Goal: Communication & Community: Answer question/provide support

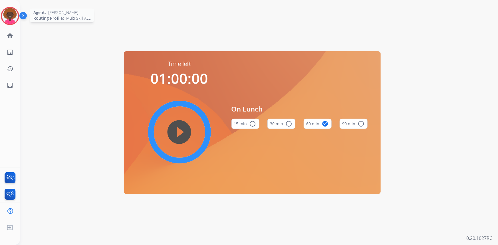
click at [14, 12] on img at bounding box center [10, 16] width 16 height 16
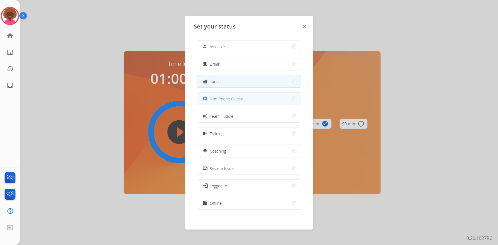
click at [257, 96] on button "assignment Non-Phone Queue" at bounding box center [249, 99] width 104 height 12
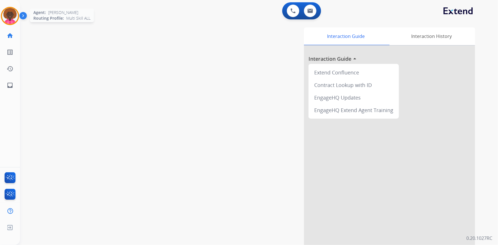
click at [17, 13] on img at bounding box center [10, 16] width 16 height 16
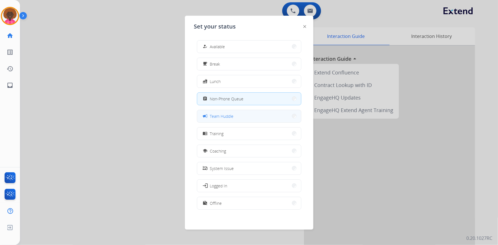
click at [246, 114] on button "campaign Team Huddle" at bounding box center [249, 116] width 104 height 12
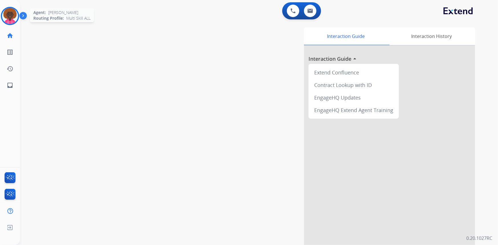
click at [10, 16] on img at bounding box center [10, 16] width 16 height 16
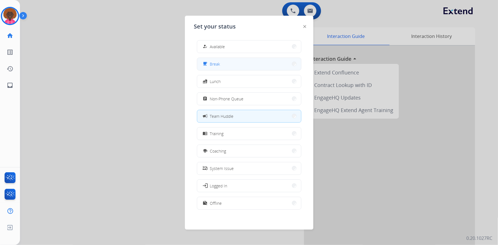
click at [232, 63] on button "free_breakfast Break" at bounding box center [249, 64] width 104 height 12
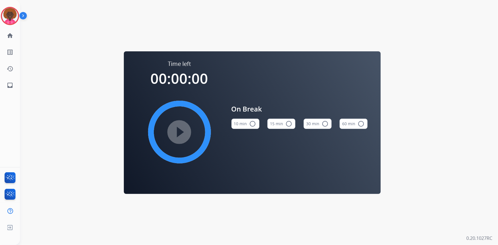
click at [288, 125] on mat-icon "radio_button_unchecked" at bounding box center [289, 124] width 7 height 7
click at [178, 133] on mat-icon "play_circle_filled" at bounding box center [179, 132] width 7 height 7
drag, startPoint x: 14, startPoint y: 17, endPoint x: 56, endPoint y: 14, distance: 42.1
click at [14, 17] on img at bounding box center [10, 16] width 16 height 16
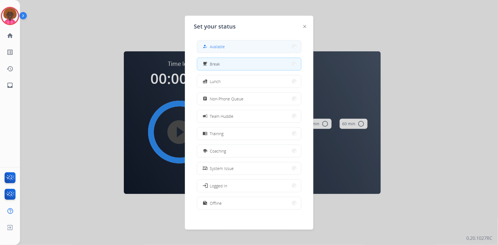
click at [207, 47] on mat-icon "how_to_reg" at bounding box center [205, 46] width 5 height 5
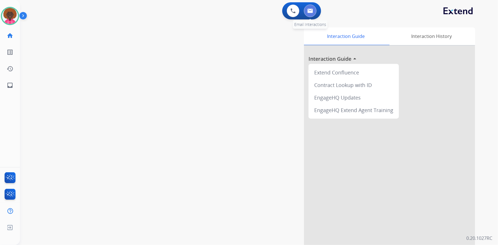
click at [312, 11] on img at bounding box center [311, 11] width 6 height 5
select select "**********"
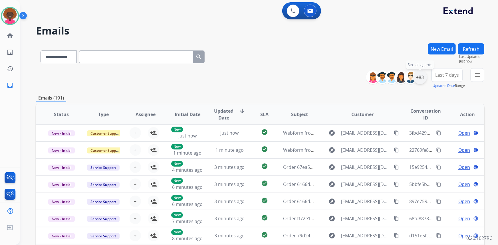
click at [419, 77] on div "+83" at bounding box center [420, 78] width 14 height 14
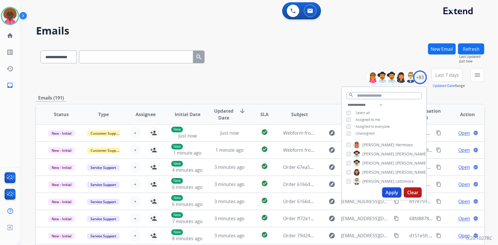
click at [394, 194] on button "Apply" at bounding box center [391, 193] width 19 height 10
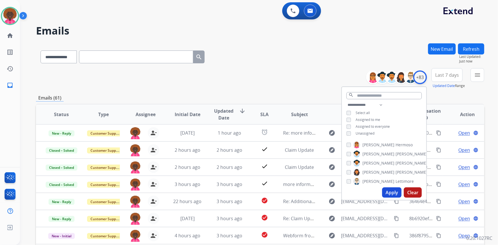
drag, startPoint x: 426, startPoint y: 79, endPoint x: 415, endPoint y: 79, distance: 11.2
click at [426, 79] on div "+83" at bounding box center [399, 78] width 57 height 14
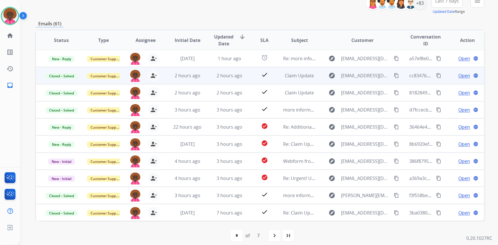
scroll to position [80, 0]
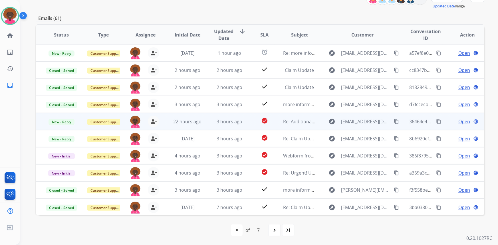
click at [461, 122] on span "Open" at bounding box center [465, 121] width 12 height 7
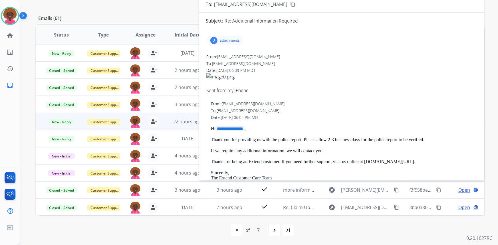
click at [227, 40] on p "attachments" at bounding box center [230, 40] width 20 height 5
click at [233, 55] on div at bounding box center [227, 56] width 29 height 20
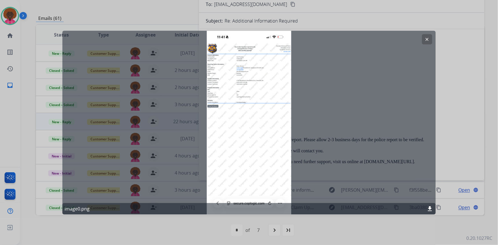
click at [473, 56] on div at bounding box center [249, 122] width 498 height 245
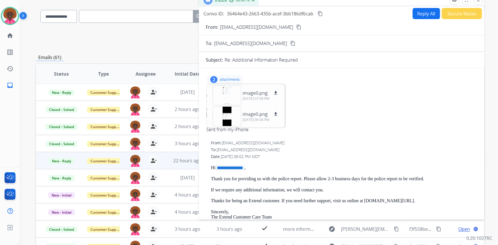
scroll to position [0, 0]
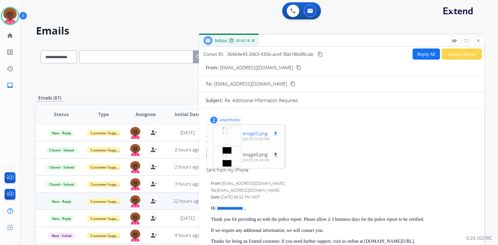
click at [216, 133] on div at bounding box center [227, 136] width 29 height 20
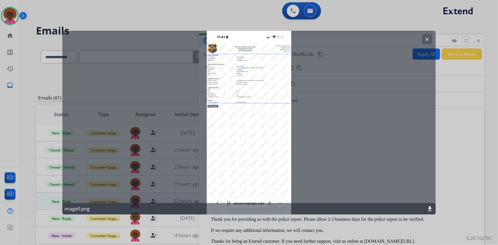
click at [425, 38] on mat-icon "clear" at bounding box center [427, 39] width 5 height 5
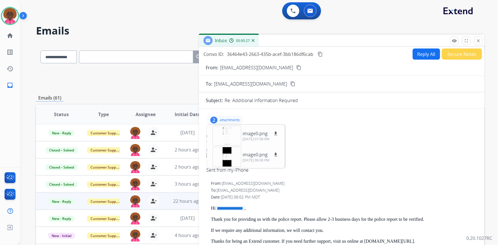
click at [454, 52] on button "Secure Notes" at bounding box center [462, 54] width 40 height 11
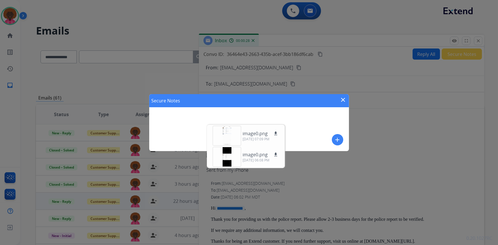
click at [335, 135] on button "add" at bounding box center [337, 139] width 11 height 11
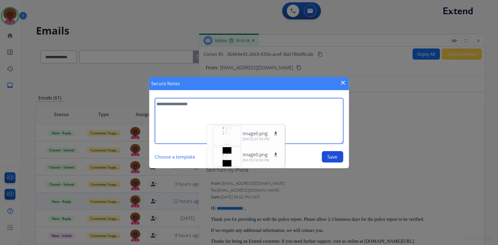
click at [178, 103] on textarea at bounding box center [249, 121] width 188 height 46
type textarea "**********"
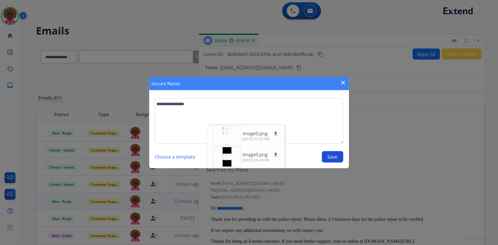
click at [335, 158] on button "Save" at bounding box center [332, 156] width 21 height 11
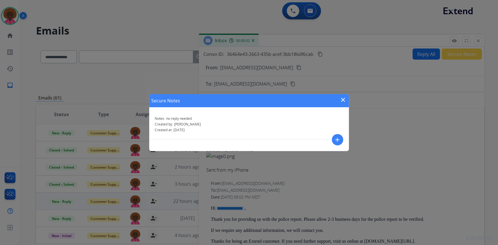
click at [485, 44] on div "Secure Notes close Notes: no reply needed Created by: Stephanie Created at: 10/…" at bounding box center [249, 122] width 498 height 245
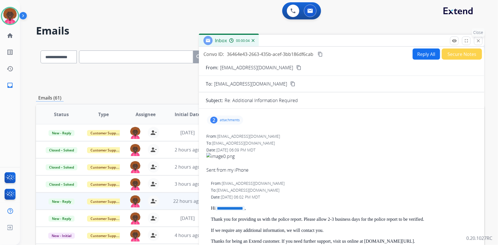
click at [481, 42] on mat-icon "close" at bounding box center [478, 40] width 5 height 5
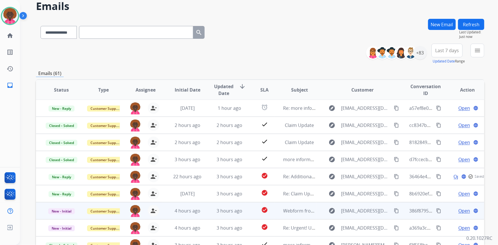
scroll to position [26, 0]
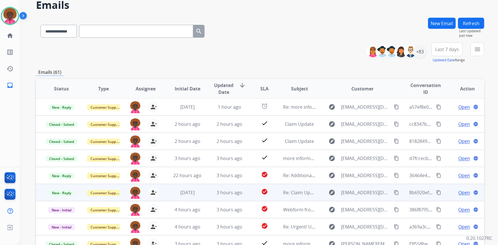
click at [459, 190] on span "Open" at bounding box center [465, 192] width 12 height 7
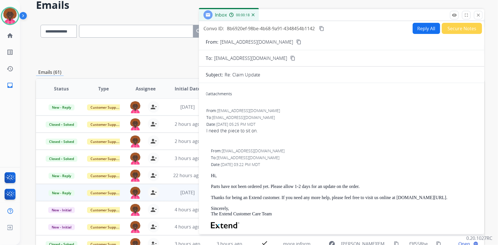
click at [417, 27] on button "Reply All" at bounding box center [426, 28] width 27 height 11
select select "**********"
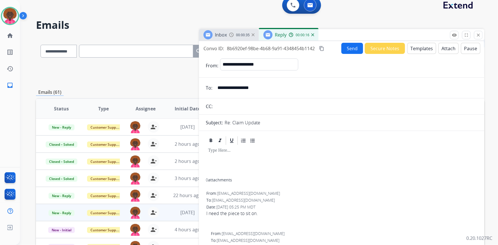
scroll to position [0, 0]
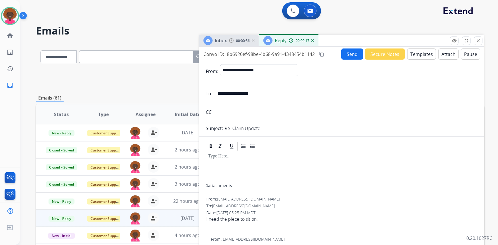
click at [407, 52] on button "Templates" at bounding box center [421, 54] width 29 height 11
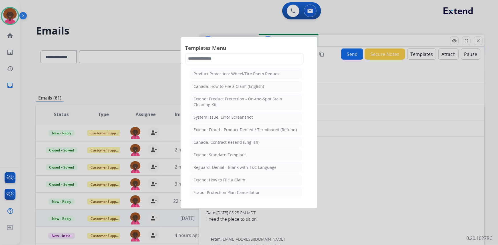
click at [397, 142] on div at bounding box center [249, 122] width 498 height 245
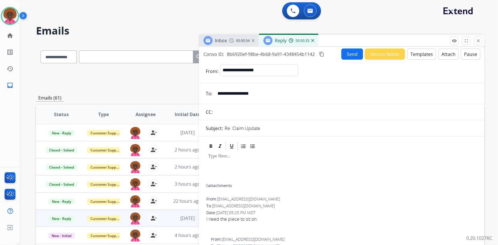
click at [423, 56] on button "Templates" at bounding box center [421, 54] width 29 height 11
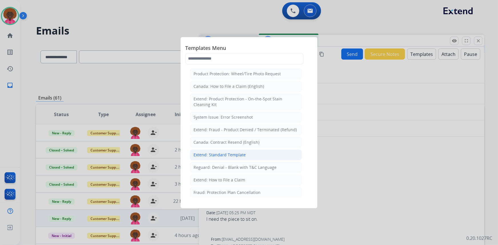
click at [249, 150] on li "Extend: Standard Template" at bounding box center [246, 155] width 112 height 11
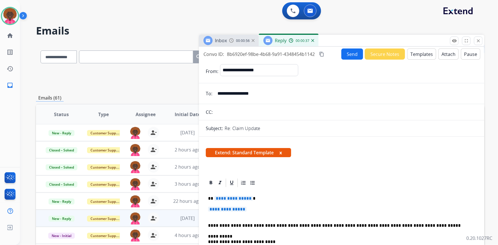
click at [226, 212] on p "**********" at bounding box center [341, 212] width 267 height 11
click at [229, 211] on span "**********" at bounding box center [227, 209] width 39 height 5
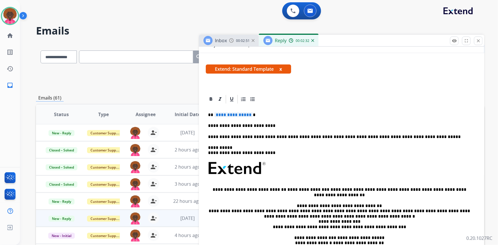
scroll to position [77, 0]
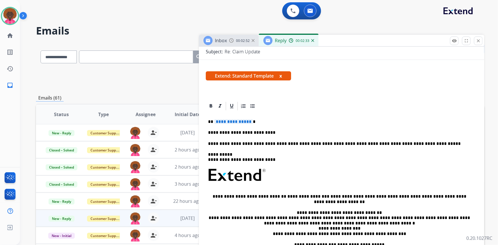
click at [287, 129] on div "**********" at bounding box center [342, 194] width 272 height 167
click at [337, 130] on p "**********" at bounding box center [339, 132] width 263 height 5
click at [220, 118] on div "**********" at bounding box center [342, 194] width 272 height 167
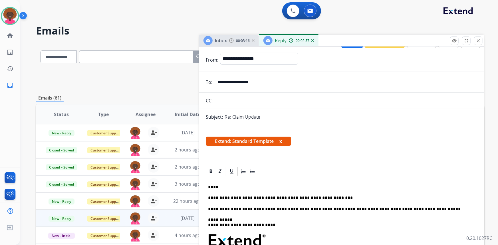
scroll to position [0, 0]
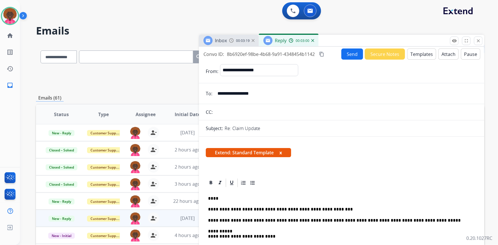
click at [344, 53] on button "Send" at bounding box center [353, 54] width 22 height 11
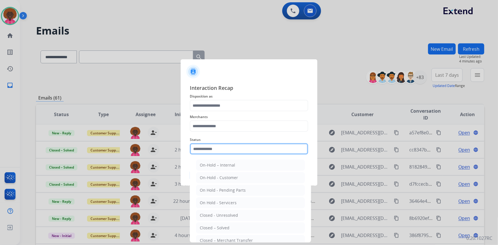
click at [265, 152] on input "text" at bounding box center [249, 148] width 119 height 11
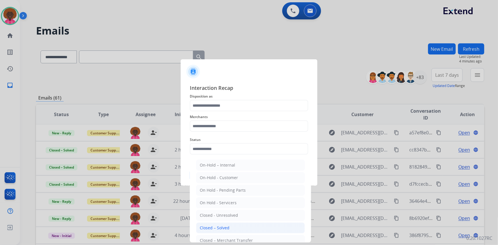
drag, startPoint x: 232, startPoint y: 228, endPoint x: 232, endPoint y: 218, distance: 9.7
click at [232, 228] on li "Closed – Solved" at bounding box center [250, 228] width 109 height 11
type input "**********"
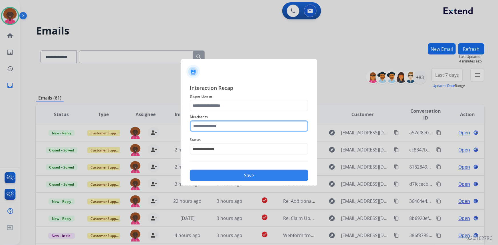
click at [244, 122] on input "text" at bounding box center [249, 126] width 119 height 11
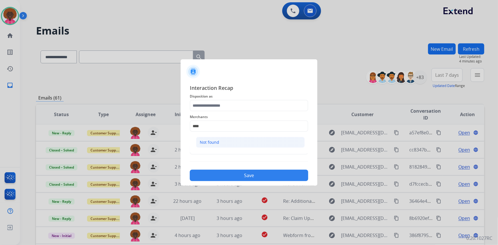
click at [236, 143] on li "Not found" at bounding box center [250, 142] width 109 height 11
type input "*********"
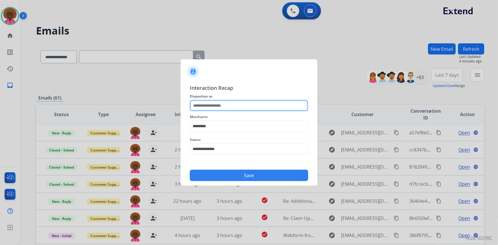
click at [230, 109] on input "text" at bounding box center [249, 105] width 119 height 11
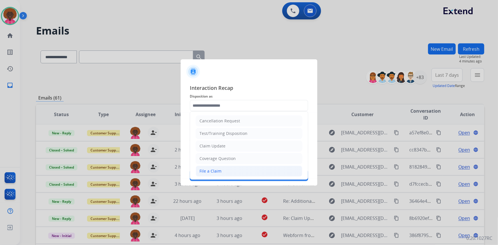
click at [238, 168] on li "File a Claim" at bounding box center [249, 171] width 107 height 11
type input "**********"
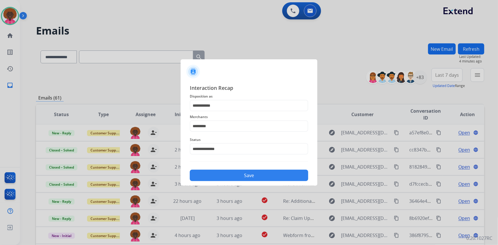
click at [251, 180] on button "Save" at bounding box center [249, 175] width 119 height 11
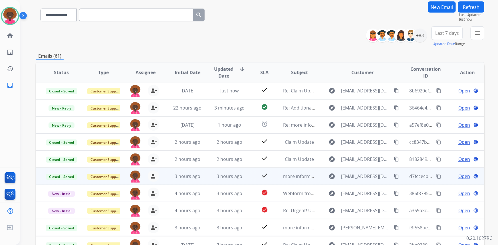
scroll to position [80, 0]
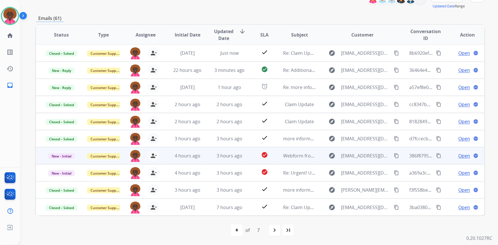
click at [462, 157] on span "Open" at bounding box center [465, 155] width 12 height 7
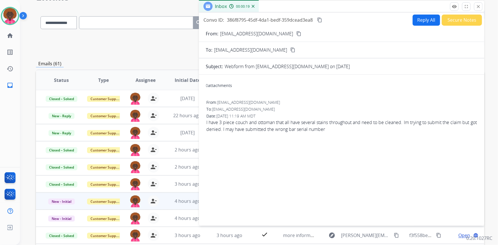
scroll to position [0, 0]
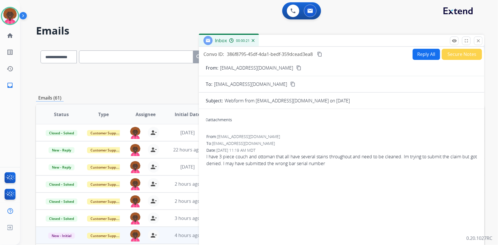
click at [296, 67] on button "content_copy" at bounding box center [299, 68] width 7 height 7
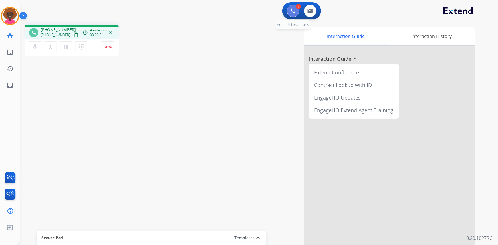
click at [294, 12] on img at bounding box center [293, 10] width 5 height 5
click at [313, 12] on button at bounding box center [310, 11] width 13 height 13
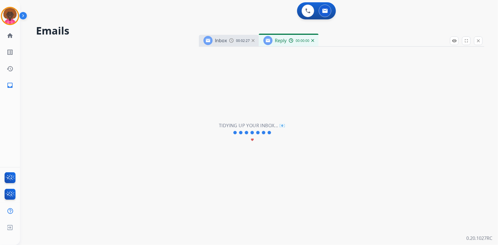
select select "**********"
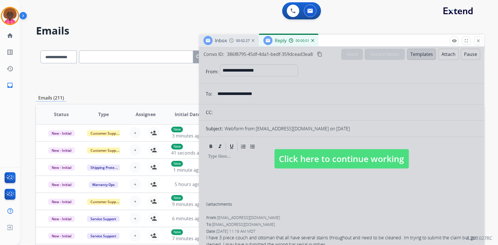
click at [330, 156] on span "Click here to continue working" at bounding box center [342, 158] width 134 height 19
select select
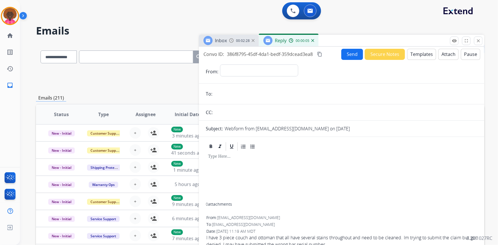
click at [422, 57] on button "Templates" at bounding box center [421, 54] width 29 height 11
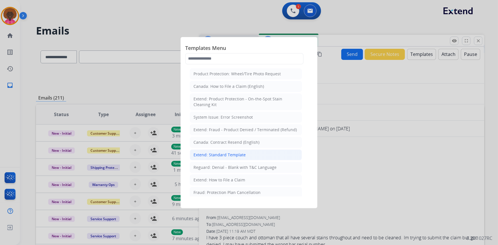
click at [234, 154] on div "Extend: Standard Template" at bounding box center [220, 155] width 52 height 6
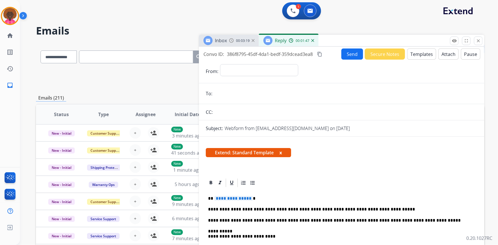
click at [259, 210] on p "**********" at bounding box center [339, 209] width 263 height 5
click at [243, 180] on icon at bounding box center [244, 183] width 6 height 6
click at [220, 208] on li "**********" at bounding box center [348, 209] width 256 height 5
click at [240, 198] on span "**********" at bounding box center [233, 198] width 39 height 5
click at [477, 43] on button "close Close" at bounding box center [478, 41] width 9 height 9
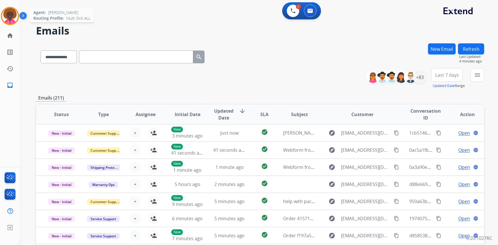
click at [16, 23] on div "Agent: Stephanie Routing Profile: Multi Skill ALL" at bounding box center [10, 16] width 18 height 18
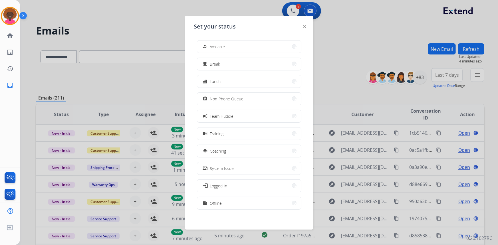
click at [303, 27] on div "Set your status how_to_reg Available free_breakfast Break fastfood Lunch assign…" at bounding box center [249, 123] width 128 height 214
click at [306, 29] on div at bounding box center [305, 26] width 3 height 7
click at [301, 27] on div "Set your status how_to_reg Available free_breakfast Break fastfood Lunch assign…" at bounding box center [249, 123] width 128 height 214
click at [303, 27] on div "Set your status how_to_reg Available free_breakfast Break fastfood Lunch assign…" at bounding box center [249, 123] width 128 height 214
click at [304, 28] on img at bounding box center [305, 26] width 3 height 3
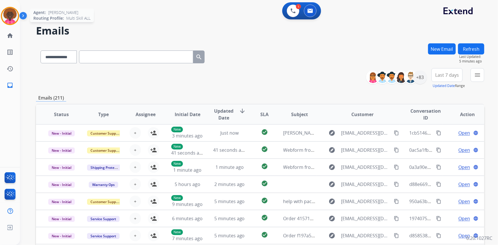
click at [9, 21] on img at bounding box center [10, 16] width 16 height 16
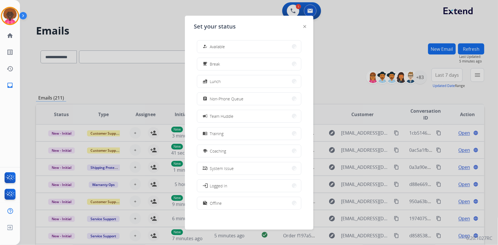
click at [304, 27] on img at bounding box center [305, 26] width 3 height 3
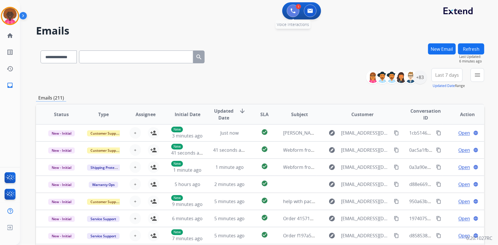
click at [290, 9] on button at bounding box center [293, 11] width 13 height 13
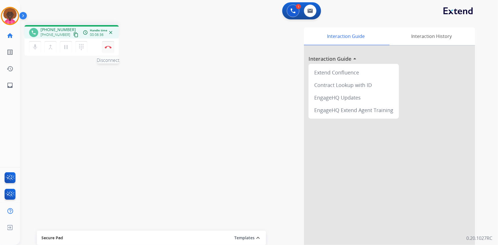
click at [109, 41] on div "mic Mute merge_type Bridge pause Hold dialpad Dialpad Disconnect" at bounding box center [72, 47] width 94 height 17
click at [110, 42] on button "Disconnect" at bounding box center [108, 47] width 12 height 12
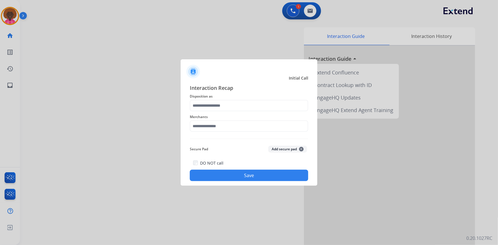
click at [269, 116] on span "Merchants" at bounding box center [249, 117] width 119 height 7
click at [250, 127] on input "text" at bounding box center [249, 126] width 119 height 11
click at [238, 143] on li "Not found" at bounding box center [250, 142] width 109 height 11
type input "*********"
click at [238, 171] on button "Save" at bounding box center [249, 175] width 119 height 11
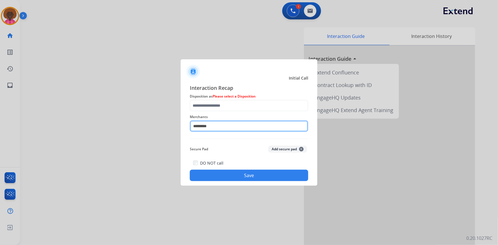
click at [236, 128] on input "*********" at bounding box center [249, 126] width 119 height 11
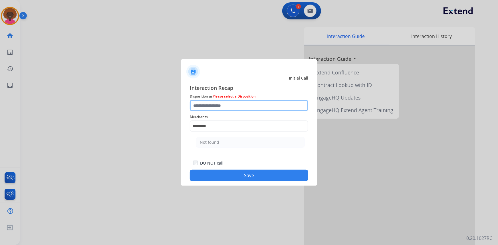
click at [230, 105] on input "text" at bounding box center [249, 105] width 119 height 11
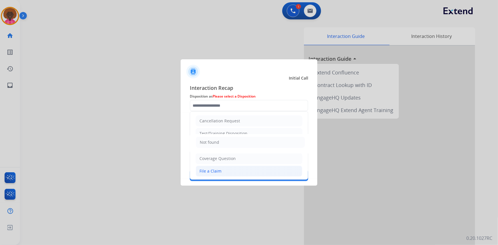
click at [212, 172] on div "File a Claim" at bounding box center [211, 171] width 22 height 6
type input "**********"
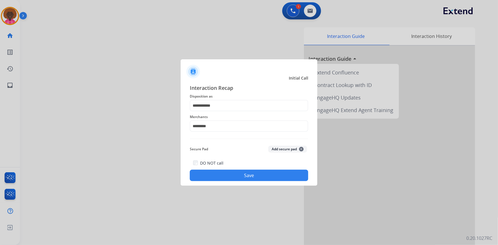
click at [230, 176] on button "Save" at bounding box center [249, 175] width 119 height 11
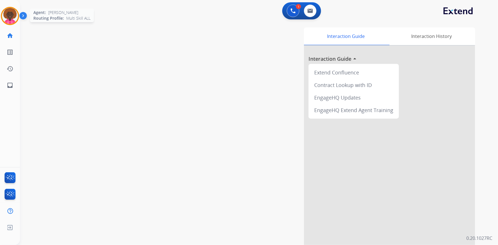
click at [9, 12] on img at bounding box center [10, 16] width 16 height 16
click at [12, 16] on img at bounding box center [10, 16] width 16 height 16
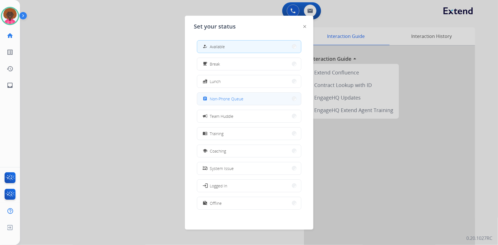
click at [284, 102] on button "assignment Non-Phone Queue" at bounding box center [249, 99] width 104 height 12
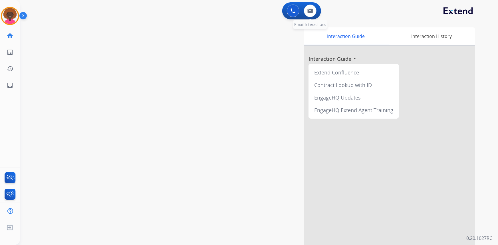
click at [315, 15] on div "0 Email Interactions" at bounding box center [310, 11] width 17 height 13
click at [315, 15] on button at bounding box center [310, 11] width 13 height 13
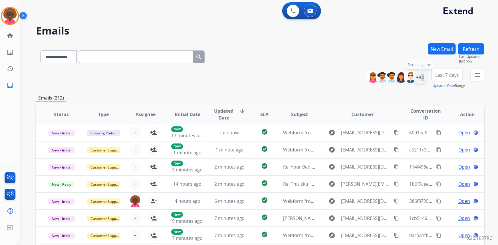
click at [420, 80] on div "+83" at bounding box center [420, 78] width 14 height 14
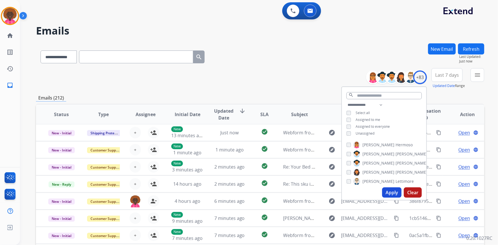
click at [395, 198] on div "Apply Clear" at bounding box center [384, 192] width 85 height 15
click at [395, 194] on button "Apply" at bounding box center [391, 193] width 19 height 10
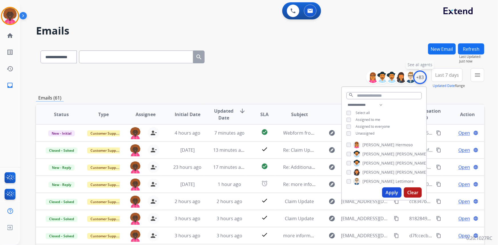
click at [420, 78] on div "+83" at bounding box center [420, 78] width 14 height 14
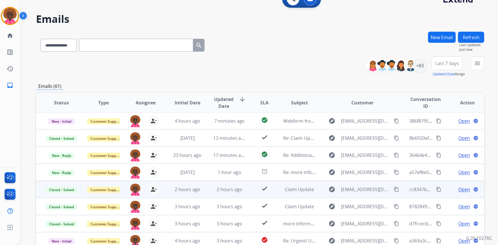
scroll to position [80, 0]
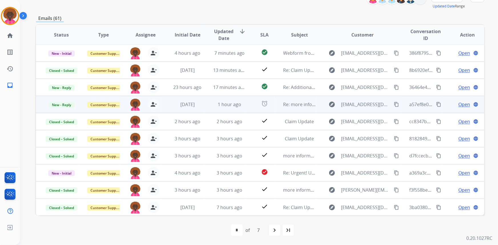
click at [461, 105] on span "Open" at bounding box center [465, 104] width 12 height 7
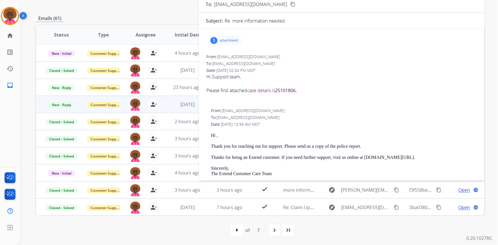
click at [217, 38] on div "1 attachment" at bounding box center [224, 40] width 35 height 9
click at [379, 67] on div "From: rkvugge@gmail.com To: support@extend.com Date: 10/14/2025 - 02:04 PM MDT …" at bounding box center [342, 79] width 272 height 53
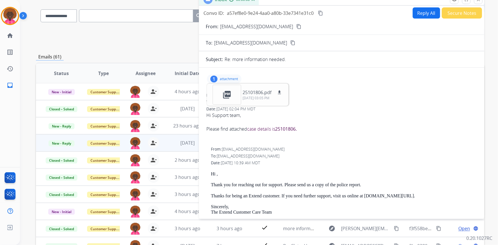
scroll to position [2, 0]
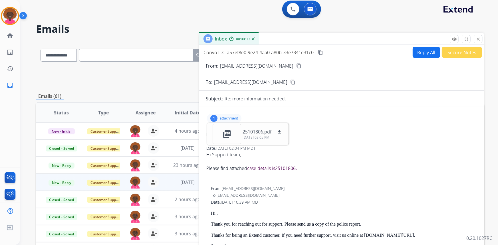
drag, startPoint x: 482, startPoint y: 38, endPoint x: 437, endPoint y: 71, distance: 55.7
click at [482, 39] on button "close Close" at bounding box center [478, 39] width 9 height 9
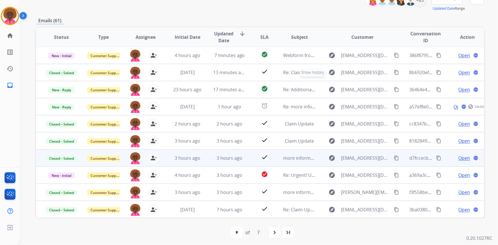
scroll to position [80, 0]
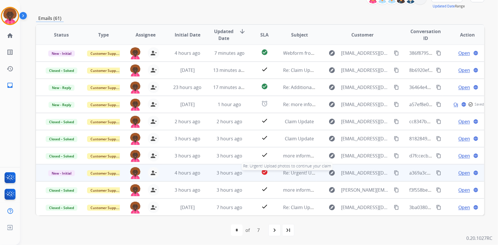
click at [290, 174] on span "Re: Urgent! Upload photos to continue your claim" at bounding box center [337, 173] width 107 height 6
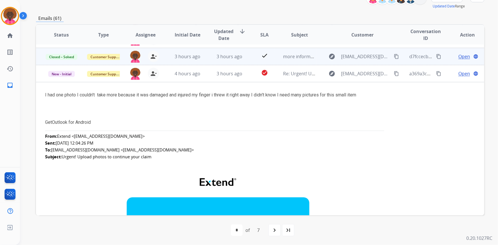
scroll to position [94, 0]
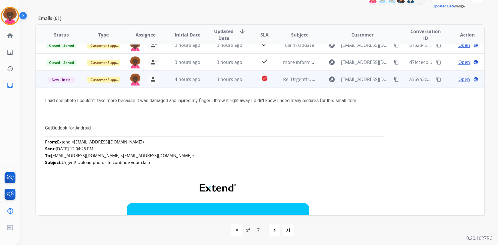
click at [394, 79] on mat-icon "content_copy" at bounding box center [396, 79] width 5 height 5
click at [460, 80] on span "Open" at bounding box center [465, 79] width 12 height 7
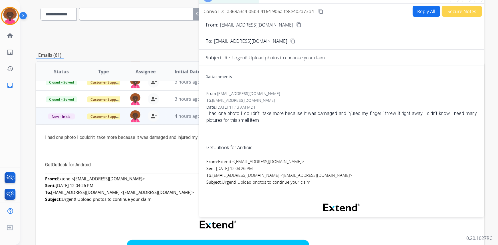
scroll to position [0, 0]
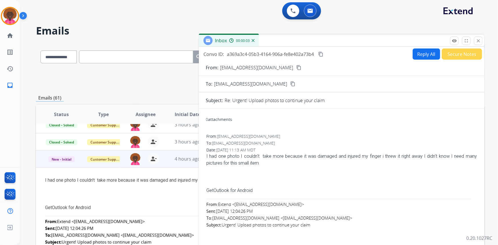
click at [452, 51] on button "Secure Notes" at bounding box center [462, 54] width 40 height 11
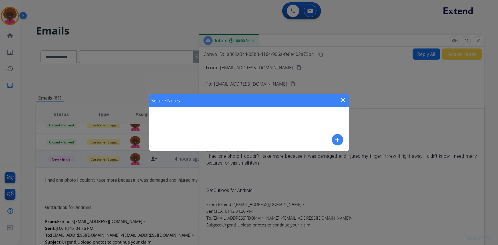
click at [338, 136] on button "add" at bounding box center [337, 139] width 11 height 11
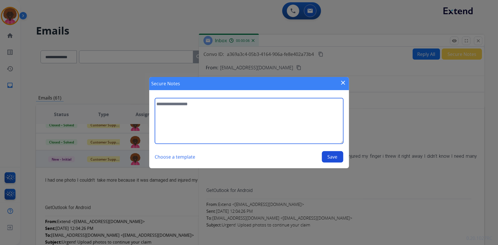
click at [242, 140] on textarea at bounding box center [249, 121] width 188 height 46
type textarea "**********"
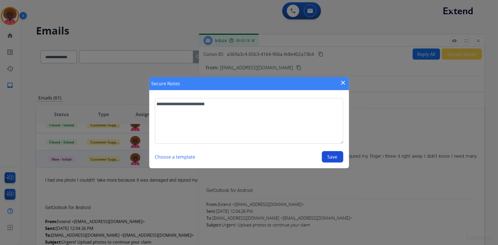
click at [330, 159] on button "Save" at bounding box center [332, 156] width 21 height 11
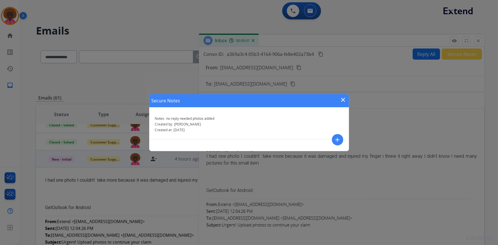
click at [342, 99] on mat-icon "close" at bounding box center [343, 100] width 7 height 7
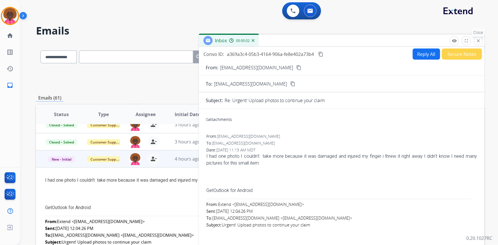
click at [479, 38] on mat-icon "close" at bounding box center [478, 40] width 5 height 5
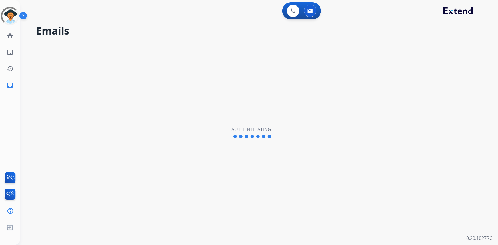
select select "**********"
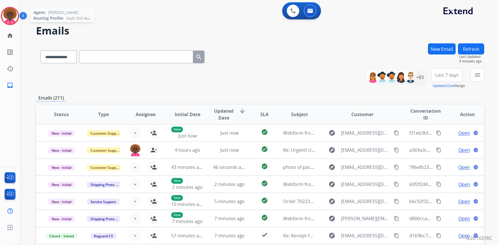
click at [8, 13] on img at bounding box center [10, 16] width 16 height 16
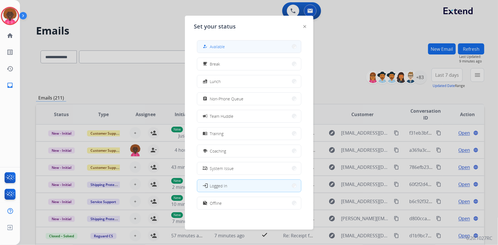
click at [256, 49] on button "how_to_reg Available" at bounding box center [249, 47] width 104 height 12
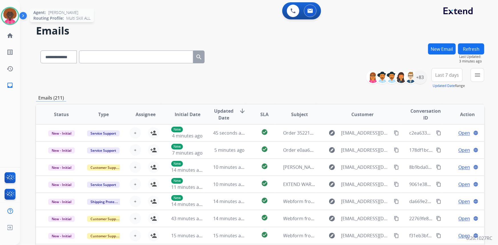
click at [16, 11] on img at bounding box center [10, 16] width 16 height 16
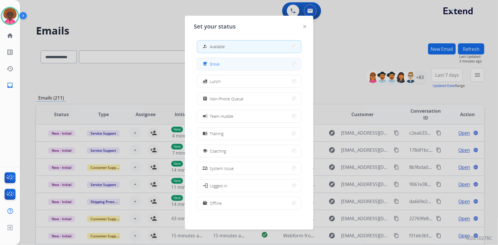
click at [246, 62] on button "free_breakfast Break" at bounding box center [249, 64] width 104 height 12
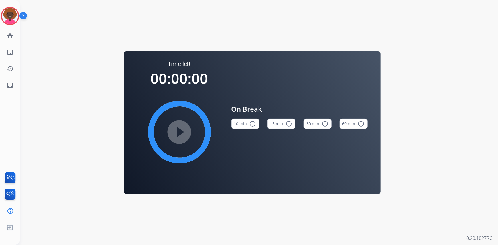
drag, startPoint x: 4, startPoint y: 16, endPoint x: 28, endPoint y: 17, distance: 24.3
click at [4, 16] on img at bounding box center [10, 16] width 16 height 16
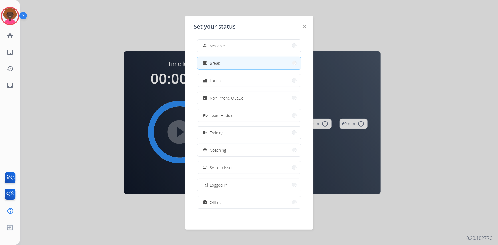
scroll to position [1, 0]
click at [237, 196] on button "work_off Offline" at bounding box center [249, 202] width 104 height 12
